Goal: Information Seeking & Learning: Learn about a topic

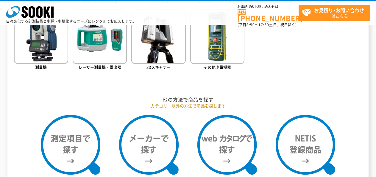
scroll to position [417, 0]
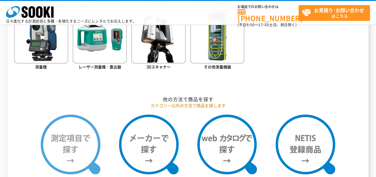
click at [72, 153] on img at bounding box center [71, 144] width 60 height 60
click at [74, 155] on img at bounding box center [71, 144] width 60 height 60
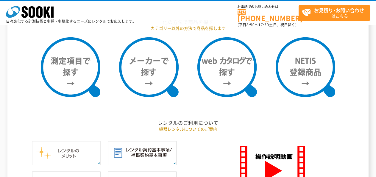
scroll to position [506, 0]
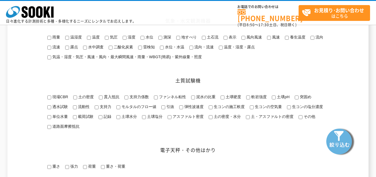
scroll to position [506, 0]
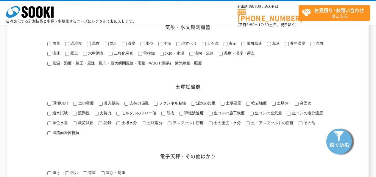
click at [67, 46] on input "温湿度" at bounding box center [67, 44] width 4 height 4
click at [339, 138] on img at bounding box center [340, 141] width 30 height 30
click at [65, 47] on li "温湿度" at bounding box center [73, 43] width 17 height 7
click at [66, 46] on input "温湿度" at bounding box center [67, 44] width 4 height 4
checkbox input "false"
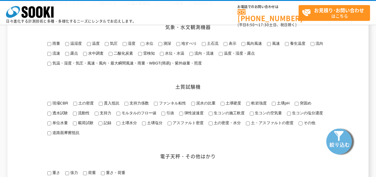
click at [48, 46] on input "雨量" at bounding box center [49, 44] width 4 height 4
click at [336, 141] on img at bounding box center [340, 141] width 30 height 30
click at [53, 46] on span "雨量" at bounding box center [55, 43] width 9 height 4
click at [51, 46] on input "雨量" at bounding box center [49, 44] width 4 height 4
checkbox input "false"
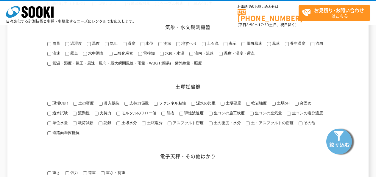
click at [91, 46] on label "温度" at bounding box center [95, 43] width 9 height 4
click at [91, 46] on input "温度" at bounding box center [89, 44] width 4 height 4
click at [341, 141] on img at bounding box center [340, 141] width 30 height 30
click at [88, 46] on input "温度" at bounding box center [89, 44] width 4 height 4
checkbox input "false"
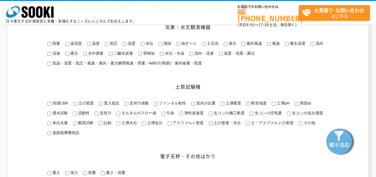
click at [108, 46] on input "気圧" at bounding box center [107, 44] width 4 height 4
click at [339, 139] on img at bounding box center [340, 141] width 30 height 30
click at [105, 46] on input "気圧" at bounding box center [107, 44] width 4 height 4
checkbox input "false"
click at [124, 46] on input "湿度" at bounding box center [125, 44] width 4 height 4
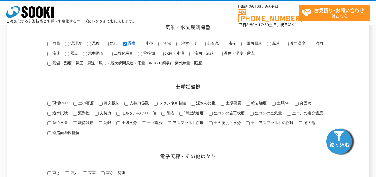
drag, startPoint x: 354, startPoint y: 143, endPoint x: 350, endPoint y: 141, distance: 4.1
click at [353, 143] on img at bounding box center [340, 141] width 30 height 30
click at [124, 46] on input "湿度" at bounding box center [125, 44] width 4 height 4
checkbox input "false"
click at [142, 46] on input "水位" at bounding box center [143, 44] width 4 height 4
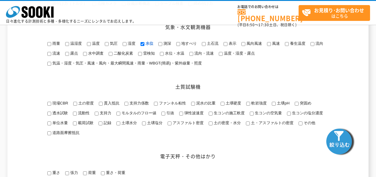
click at [340, 142] on img at bounding box center [340, 141] width 30 height 30
click at [143, 46] on input "水位" at bounding box center [143, 44] width 4 height 4
checkbox input "false"
click at [160, 46] on input "測深" at bounding box center [160, 44] width 4 height 4
click at [333, 141] on img at bounding box center [340, 141] width 30 height 30
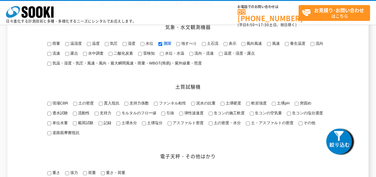
click at [162, 46] on label "測深" at bounding box center [166, 43] width 9 height 4
click at [161, 46] on input "測深" at bounding box center [160, 44] width 4 height 4
checkbox input "false"
click at [179, 46] on input "地すべり" at bounding box center [178, 44] width 4 height 4
click at [344, 144] on img at bounding box center [340, 141] width 30 height 30
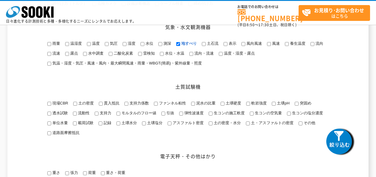
click at [178, 46] on input "地すべり" at bounding box center [178, 44] width 4 height 4
checkbox input "false"
click at [204, 46] on input "土石流" at bounding box center [204, 44] width 4 height 4
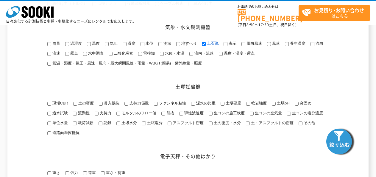
click at [337, 143] on img at bounding box center [340, 141] width 30 height 30
click at [204, 46] on input "土石流" at bounding box center [204, 44] width 4 height 4
checkbox input "false"
click at [226, 46] on input "表示" at bounding box center [226, 44] width 4 height 4
click at [343, 139] on img at bounding box center [340, 141] width 30 height 30
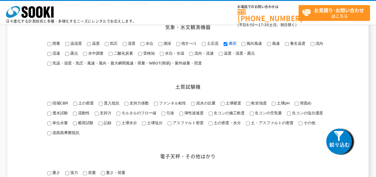
click at [225, 46] on input "表示" at bounding box center [226, 44] width 4 height 4
checkbox input "false"
click at [244, 46] on input "風向風速" at bounding box center [244, 44] width 4 height 4
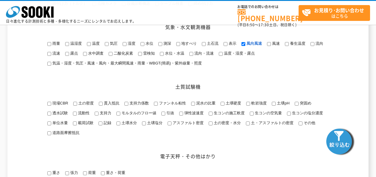
click at [338, 141] on img at bounding box center [340, 141] width 30 height 30
click at [245, 46] on input "風向風速" at bounding box center [244, 44] width 4 height 4
checkbox input "false"
click at [270, 46] on input "風速" at bounding box center [269, 44] width 4 height 4
checkbox input "true"
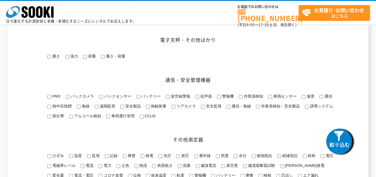
scroll to position [625, 0]
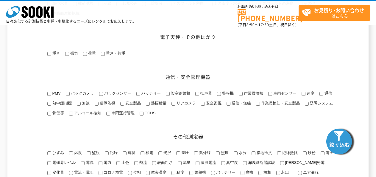
click at [335, 136] on img at bounding box center [340, 141] width 30 height 30
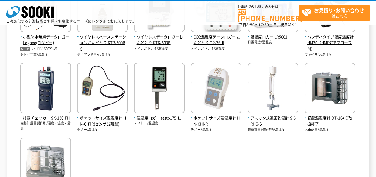
scroll to position [119, 0]
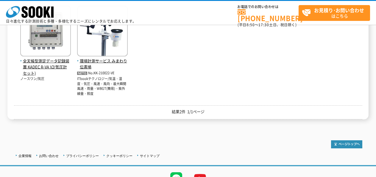
scroll to position [89, 0]
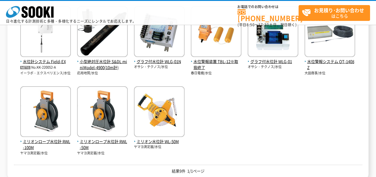
scroll to position [89, 0]
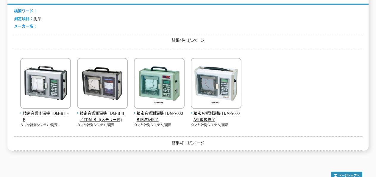
scroll to position [119, 0]
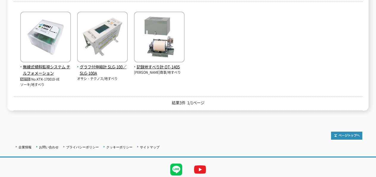
scroll to position [140, 0]
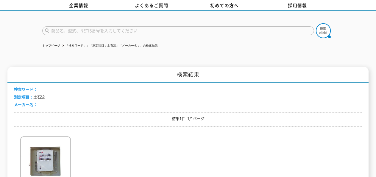
scroll to position [89, 0]
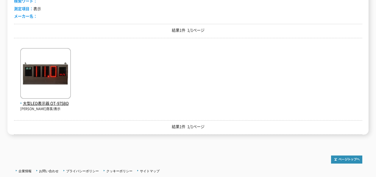
scroll to position [119, 0]
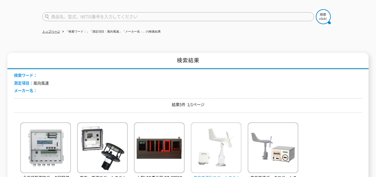
scroll to position [119, 0]
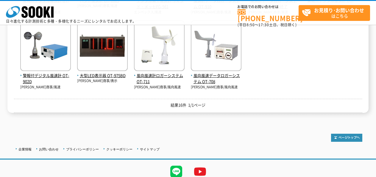
scroll to position [298, 0]
